Goal: Task Accomplishment & Management: Manage account settings

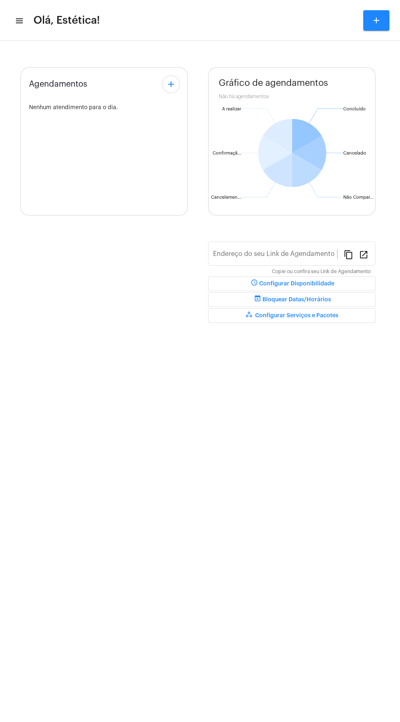
type input "[URL][DOMAIN_NAME]"
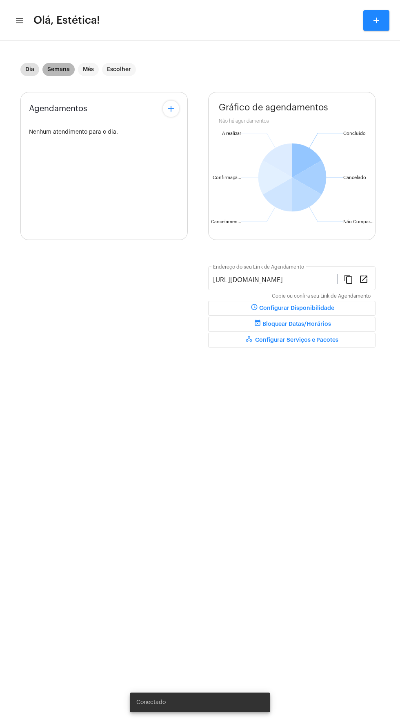
click at [65, 64] on mat-chip "Semana" at bounding box center [58, 69] width 32 height 13
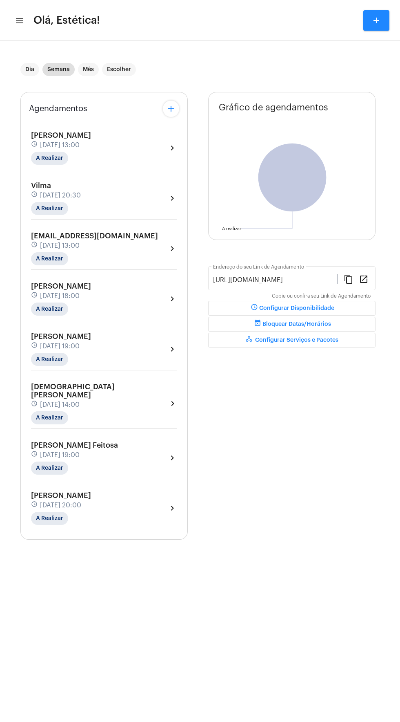
click at [145, 239] on div "[EMAIL_ADDRESS][DOMAIN_NAME] schedule [DATE] 13:00 A Realizar chevron_right" at bounding box center [104, 249] width 146 height 34
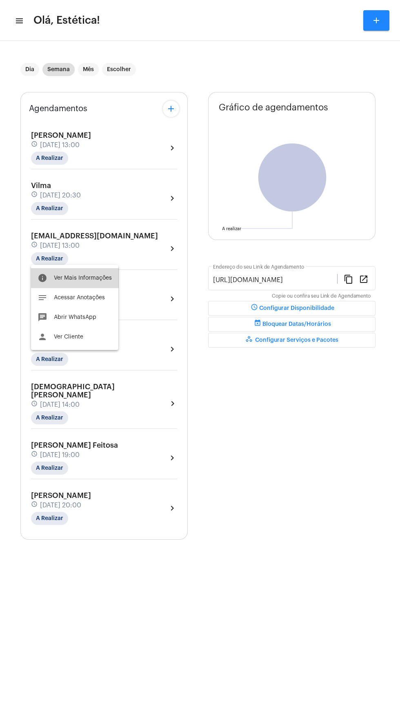
click at [106, 273] on button "info Ver Mais Informações" at bounding box center [74, 278] width 87 height 20
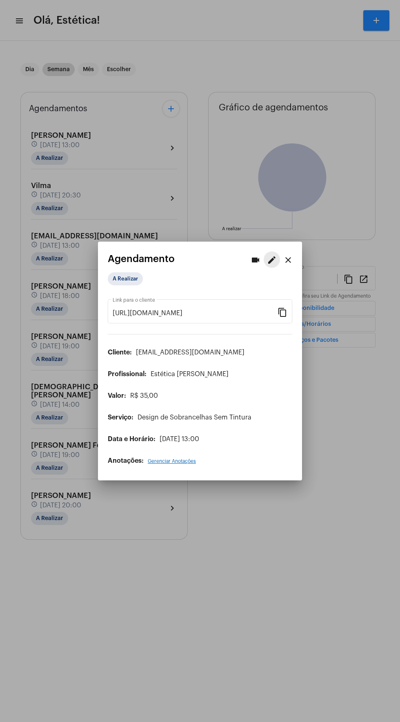
click at [275, 255] on mat-icon "edit" at bounding box center [272, 260] width 10 height 10
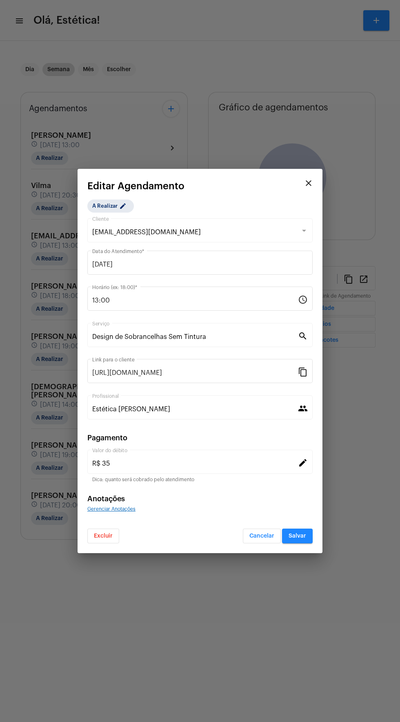
click at [103, 536] on span "Excluir" at bounding box center [103, 536] width 19 height 6
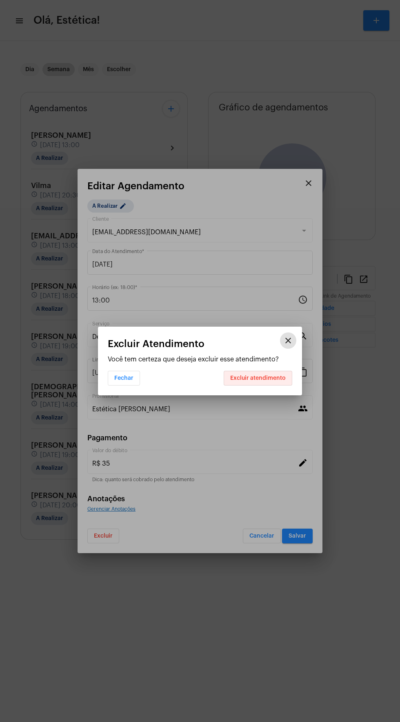
click at [266, 378] on span "Excluir atendimento" at bounding box center [258, 378] width 56 height 6
